Goal: Check status: Check status

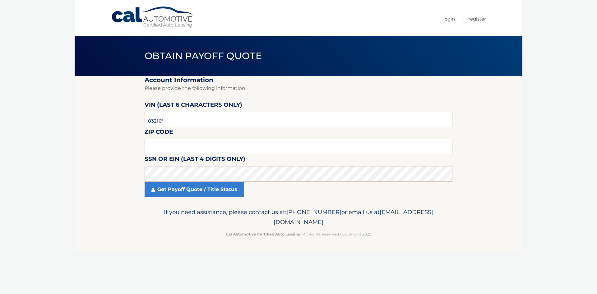
type input "032164"
click at [174, 143] on input "text" at bounding box center [299, 147] width 308 height 16
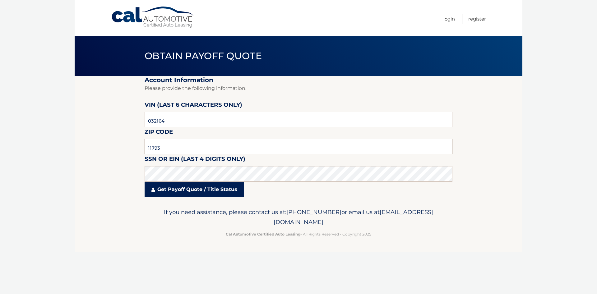
type input "11793"
click at [197, 186] on link "Get Payoff Quote / Title Status" at bounding box center [194, 190] width 99 height 16
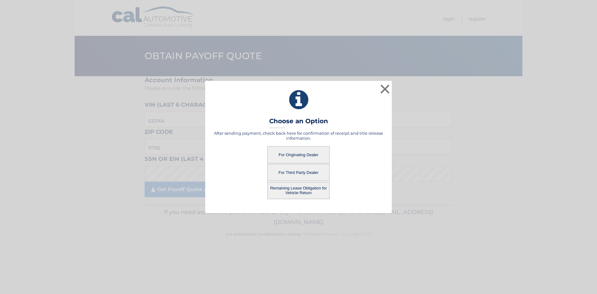
click at [307, 176] on button "For Third Party Dealer" at bounding box center [298, 172] width 62 height 17
click at [288, 170] on button "For Third Party Dealer" at bounding box center [298, 172] width 62 height 17
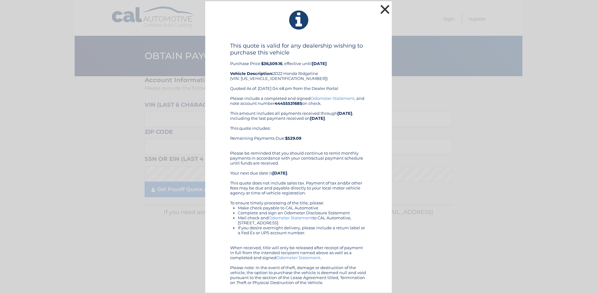
drag, startPoint x: 384, startPoint y: 11, endPoint x: 464, endPoint y: 9, distance: 79.9
click at [384, 11] on button "×" at bounding box center [385, 9] width 12 height 12
